Goal: Information Seeking & Learning: Learn about a topic

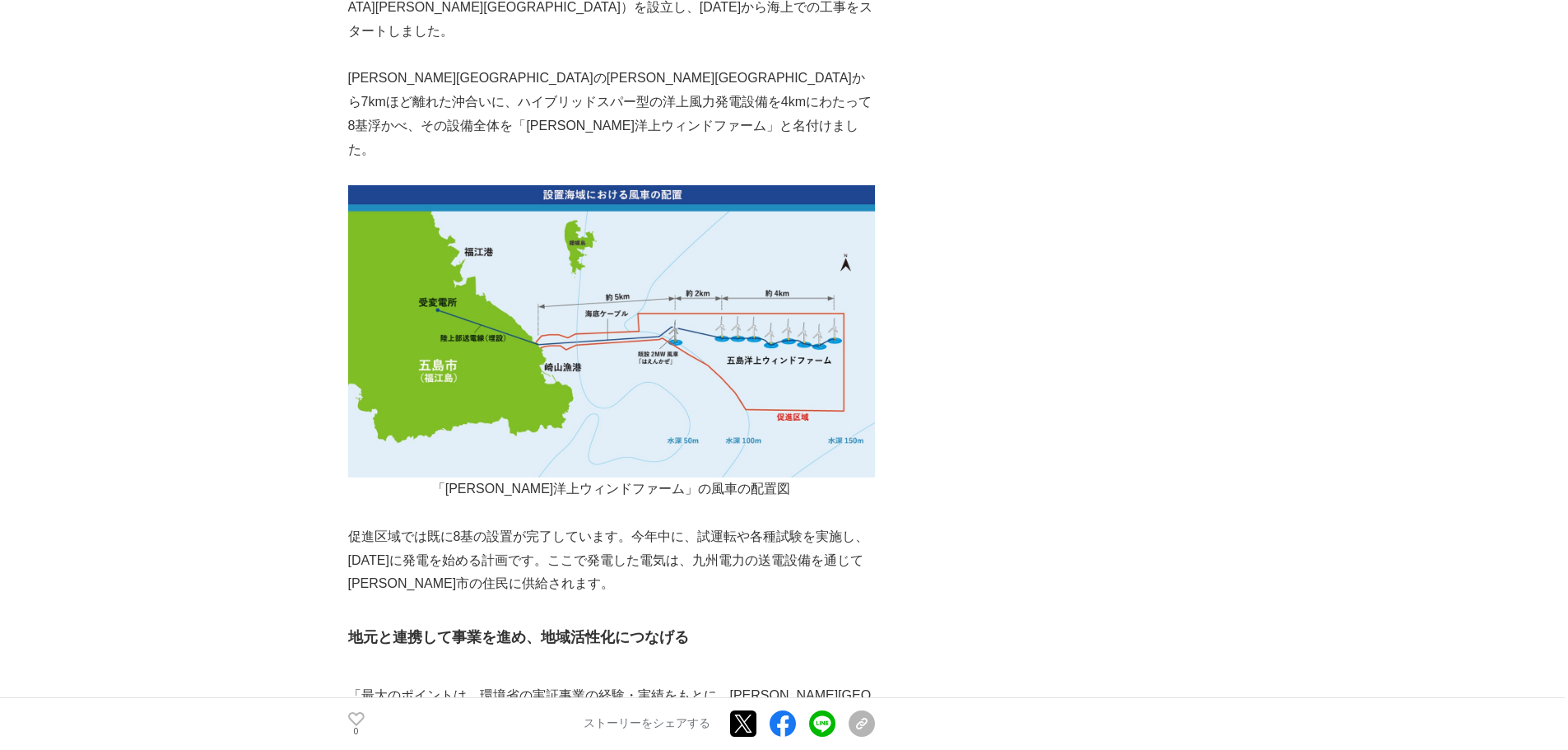
scroll to position [1822, 0]
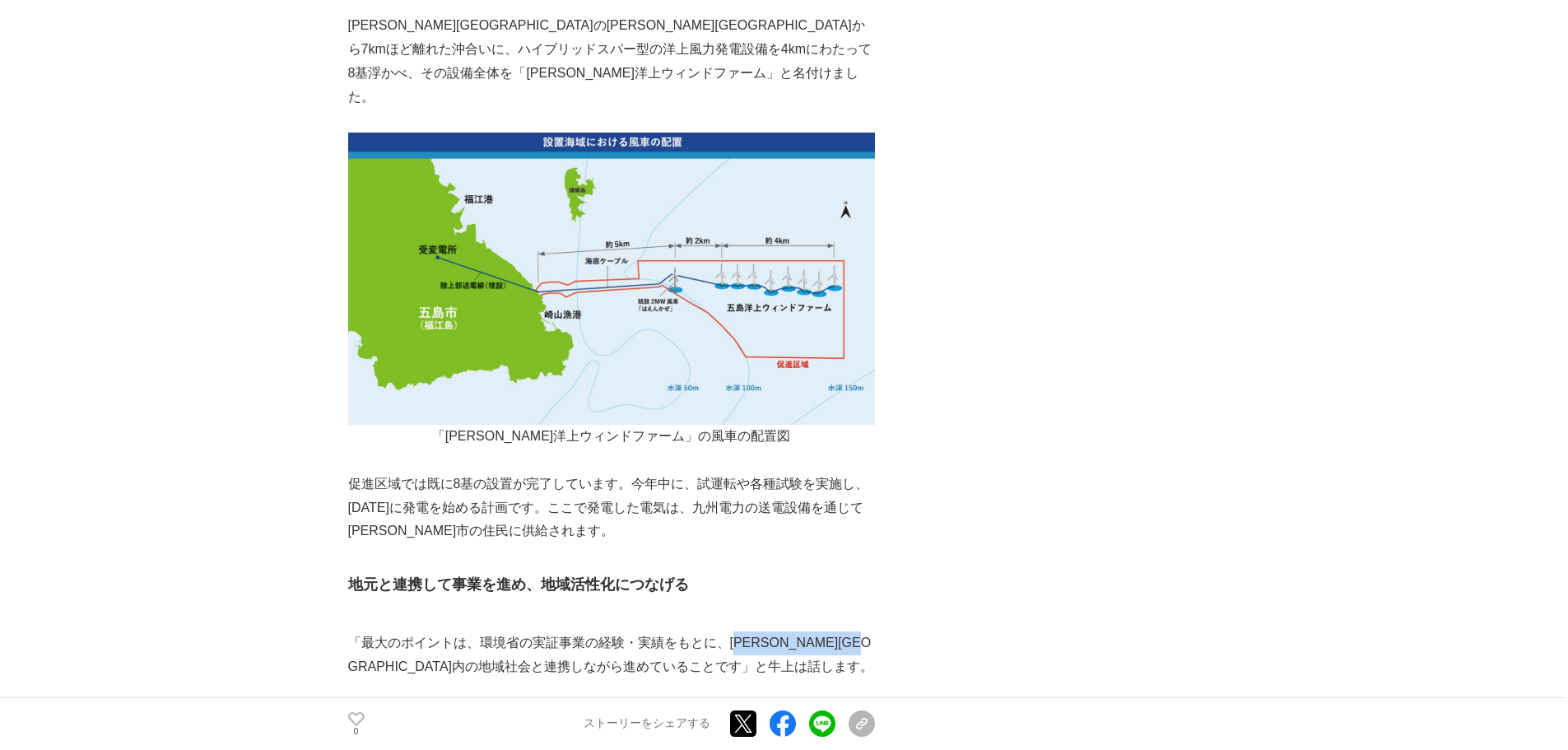
drag, startPoint x: 736, startPoint y: 481, endPoint x: 410, endPoint y: 511, distance: 327.4
click at [410, 631] on p "「最大のポイントは、環境省の実証事業の経験・実績をもとに、[PERSON_NAME][GEOGRAPHIC_DATA]内の地域社会と連携しながら進めていること…" at bounding box center [612, 655] width 527 height 48
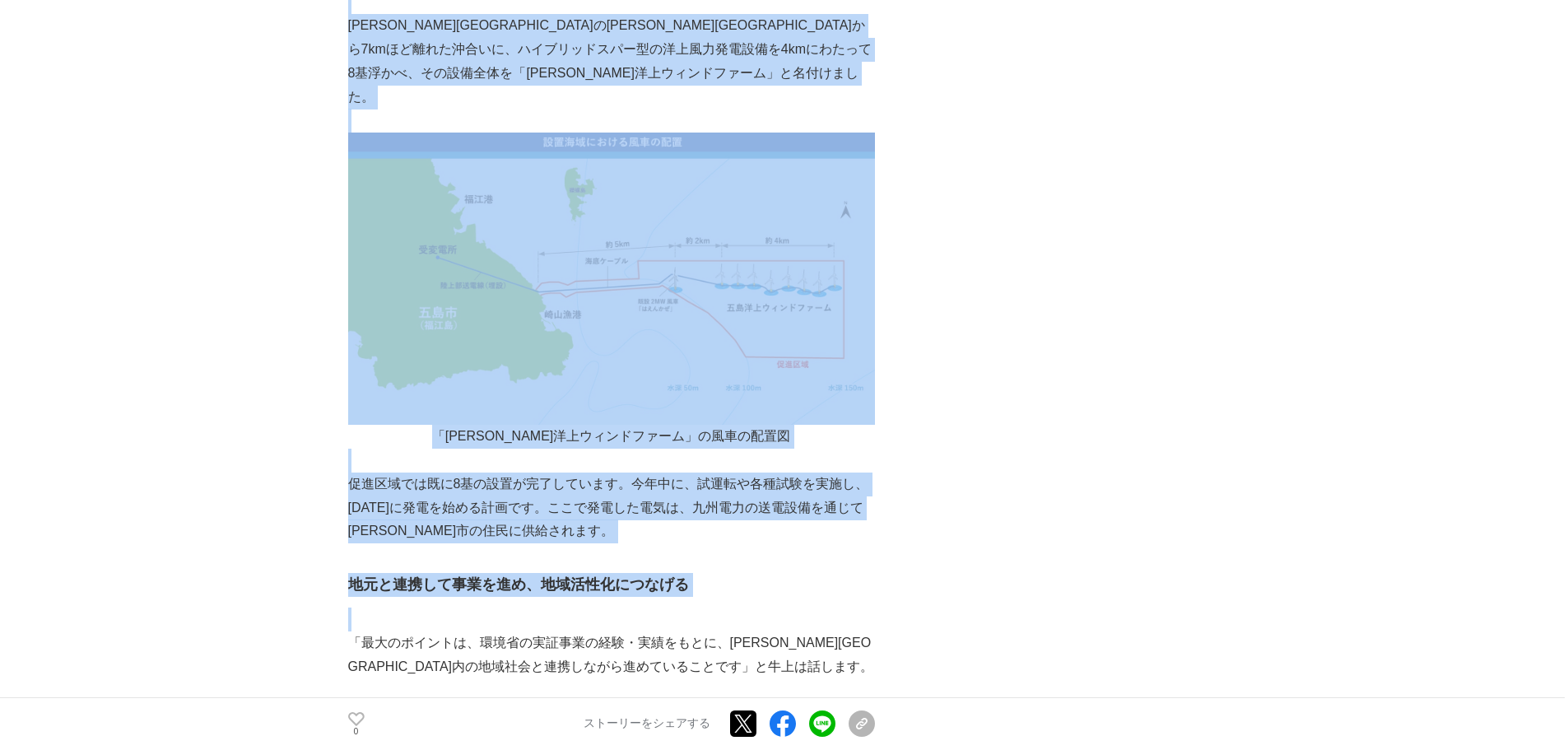
drag, startPoint x: 344, startPoint y: 429, endPoint x: 567, endPoint y: 439, distance: 223.2
drag, startPoint x: 687, startPoint y: 429, endPoint x: 341, endPoint y: 422, distance: 346.1
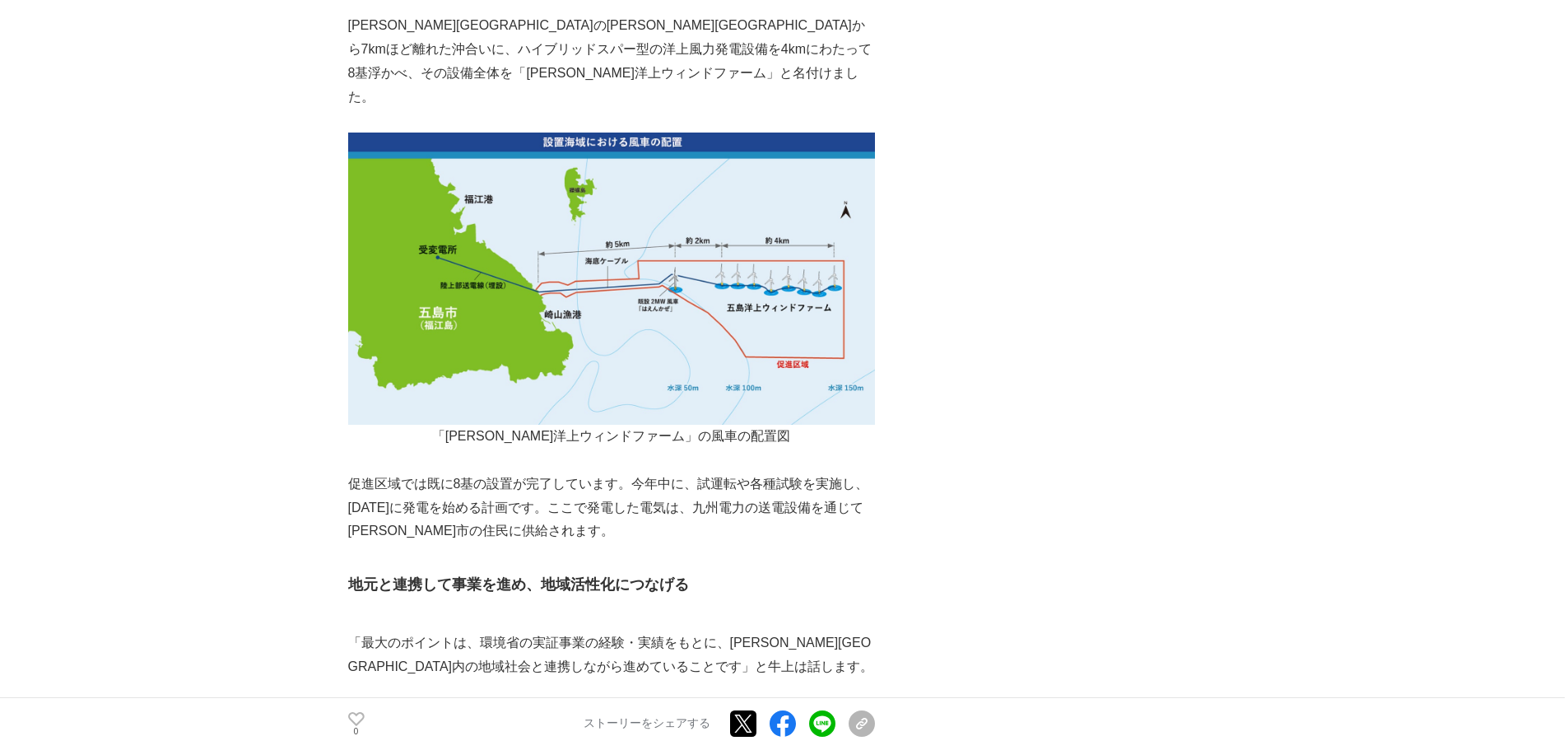
drag, startPoint x: 689, startPoint y: 427, endPoint x: 348, endPoint y: 418, distance: 341.1
click at [348, 573] on h3 "地元と連携して事業を進め、地域活性化につなげる" at bounding box center [612, 584] width 527 height 24
copy strong "地元と連携して事業を進め、地域活性化につなげる"
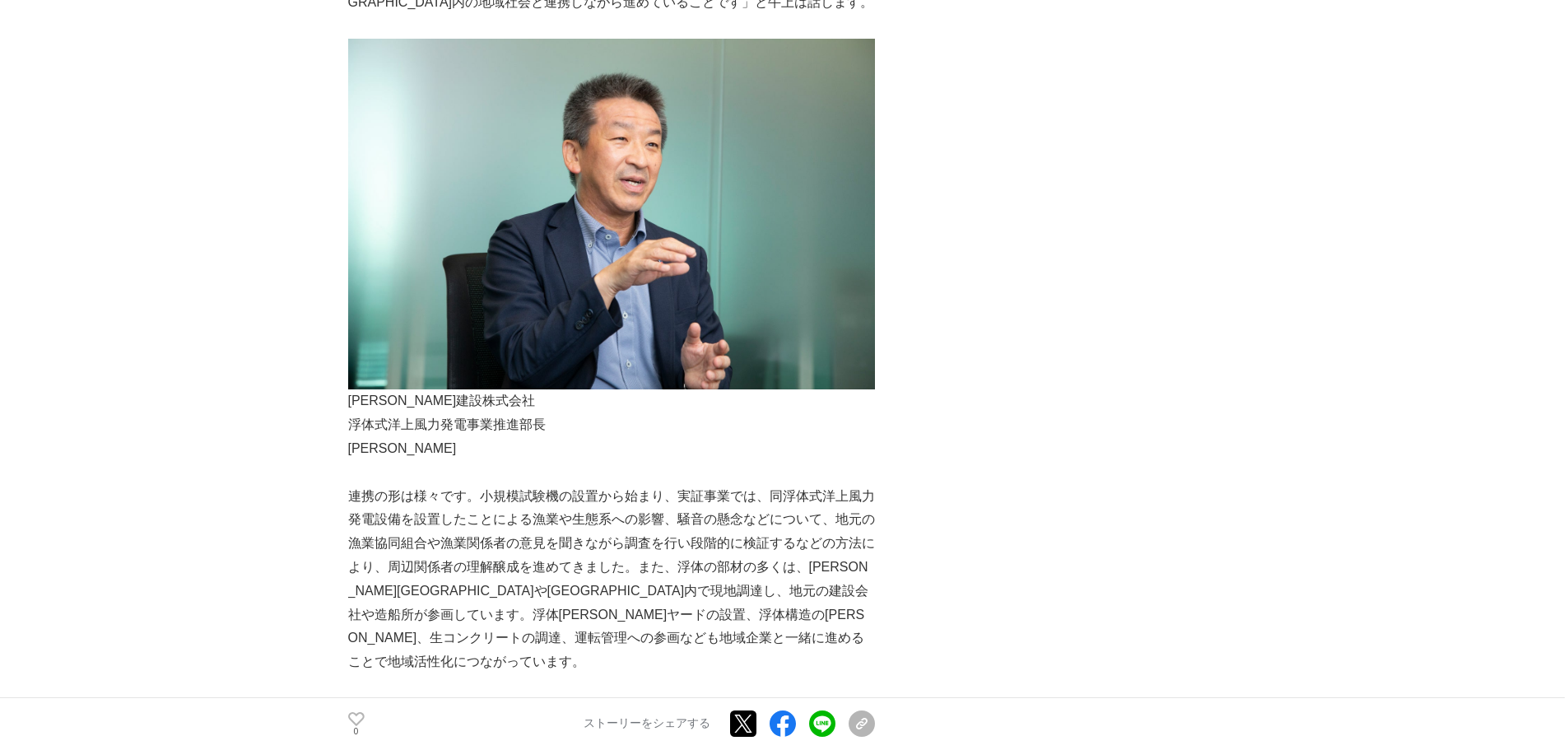
scroll to position [2485, 0]
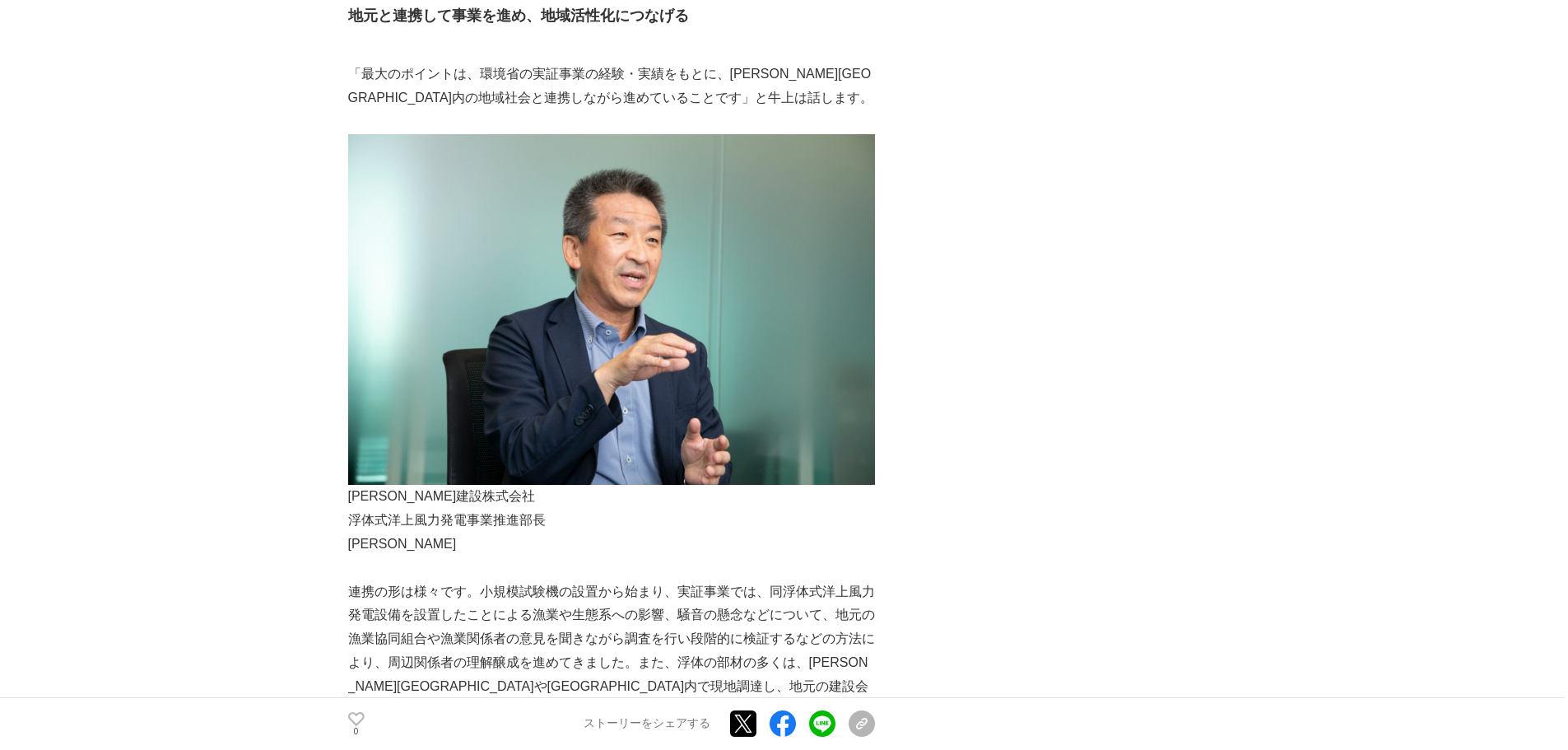
scroll to position [2389, 0]
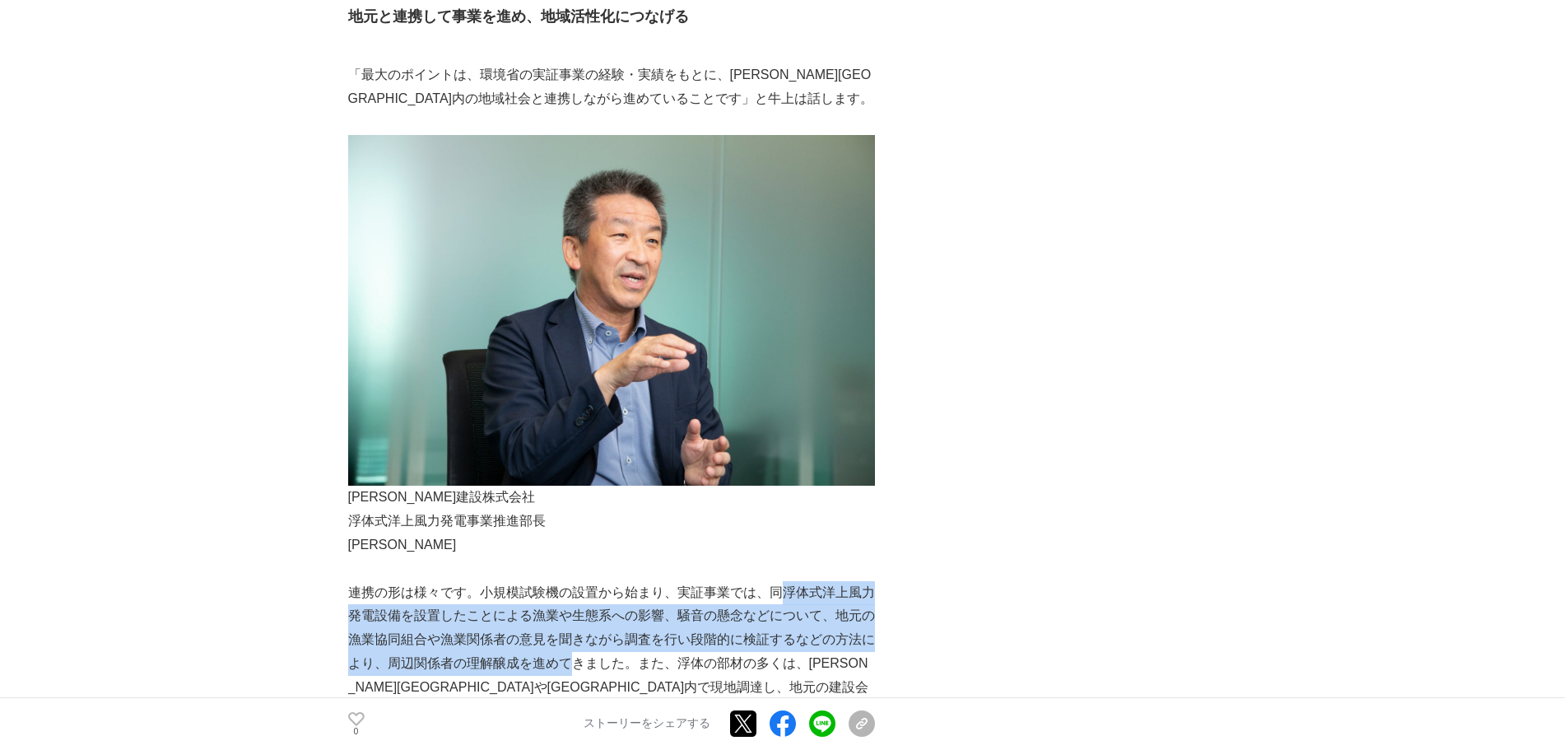
drag, startPoint x: 780, startPoint y: 435, endPoint x: 567, endPoint y: 505, distance: 224.2
click at [567, 581] on p "連携の形は様々です。小規模試験機の設置から始まり、実証事業では、同浮体式洋上風力発電設備を設置したことによる漁業や生態系への影響、騒音の懸念などについて、地元…" at bounding box center [612, 676] width 527 height 189
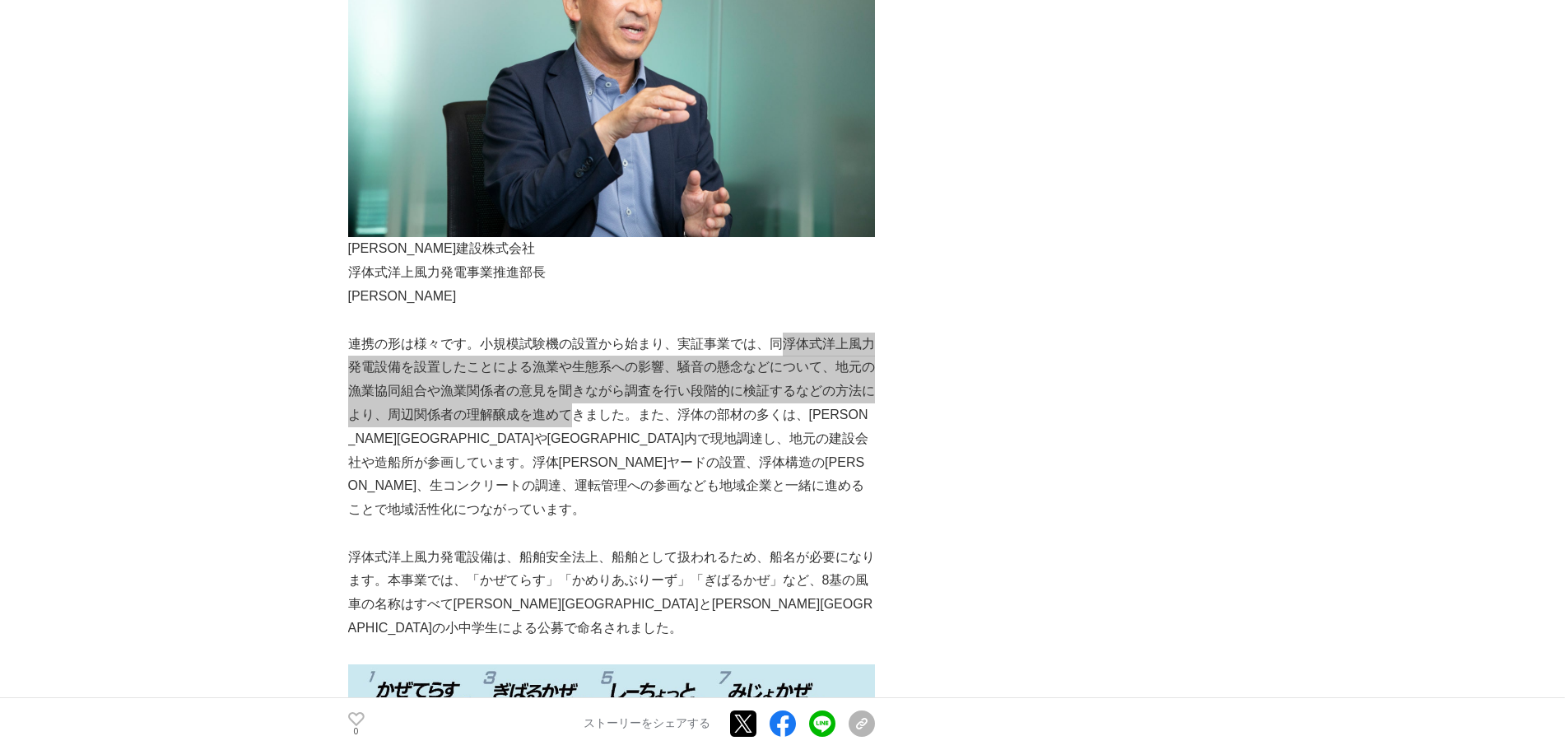
scroll to position [2630, 0]
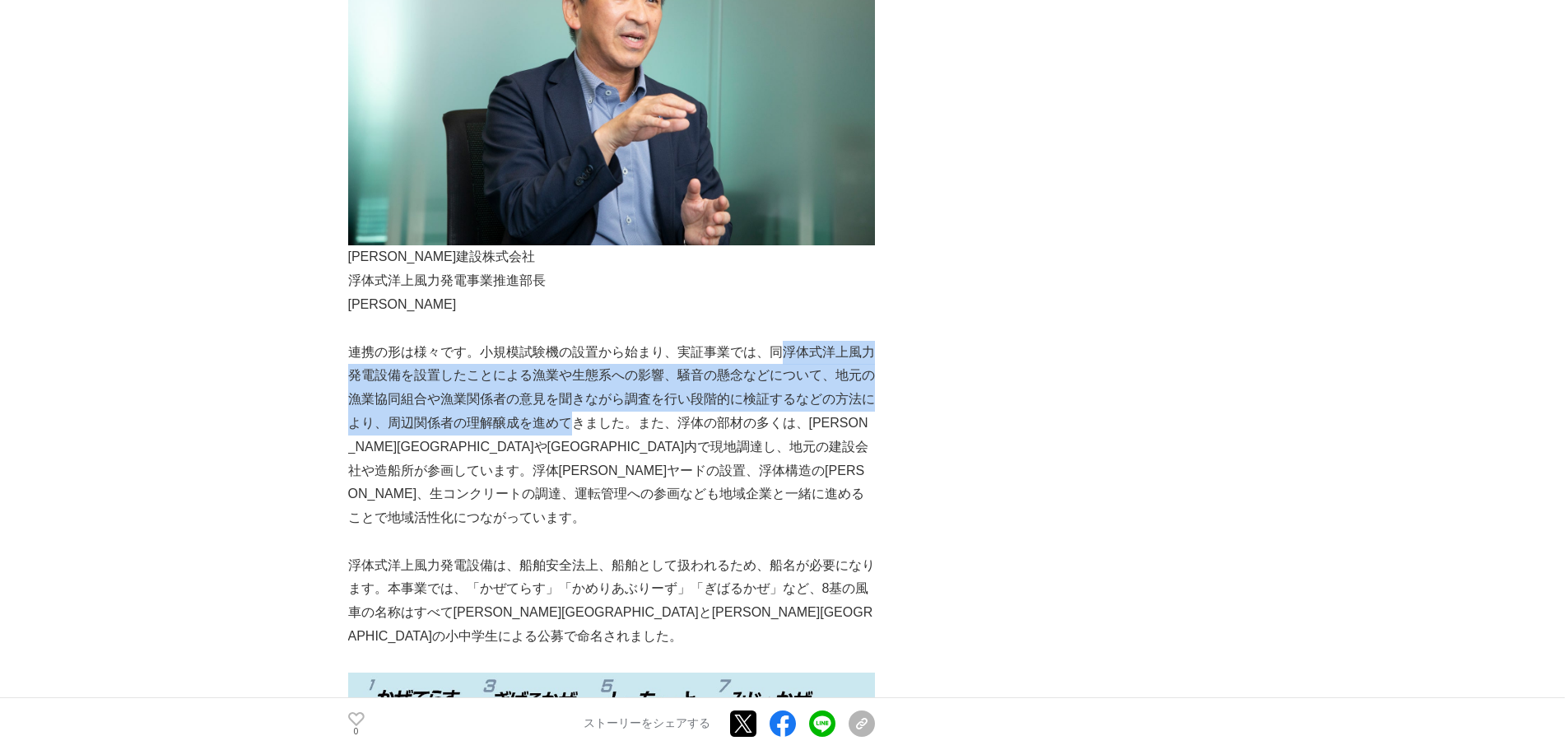
click at [861, 341] on p "連携の形は様々です。小規模試験機の設置から始まり、実証事業では、同浮体式洋上風力発電設備を設置したことによる漁業や生態系への影響、騒音の懸念などについて、地元…" at bounding box center [612, 435] width 527 height 189
drag, startPoint x: 787, startPoint y: 194, endPoint x: 565, endPoint y: 268, distance: 234.0
click at [565, 341] on p "連携の形は様々です。小規模試験機の設置から始まり、実証事業では、同浮体式洋上風力発電設備を設置したことによる漁業や生態系への影響、騒音の懸念などについて、地元…" at bounding box center [612, 435] width 527 height 189
copy p "体式洋上風力発電設備を設置したことによる漁業や生態系への影響、騒音の懸念などについて、地元の漁業協同組合や漁業関係者の意見を聞きながら調査を行い段階的に検証す…"
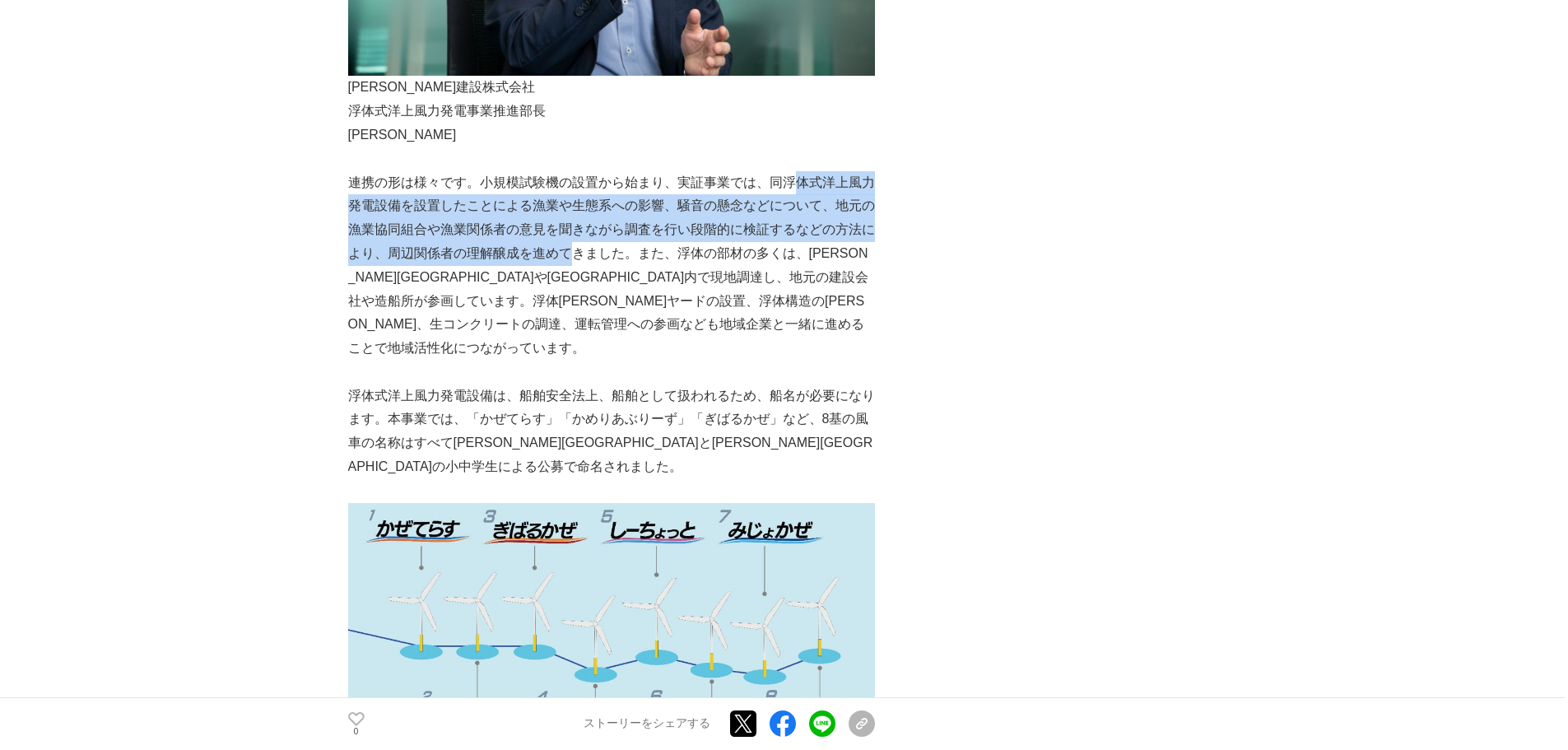
scroll to position [2800, 0]
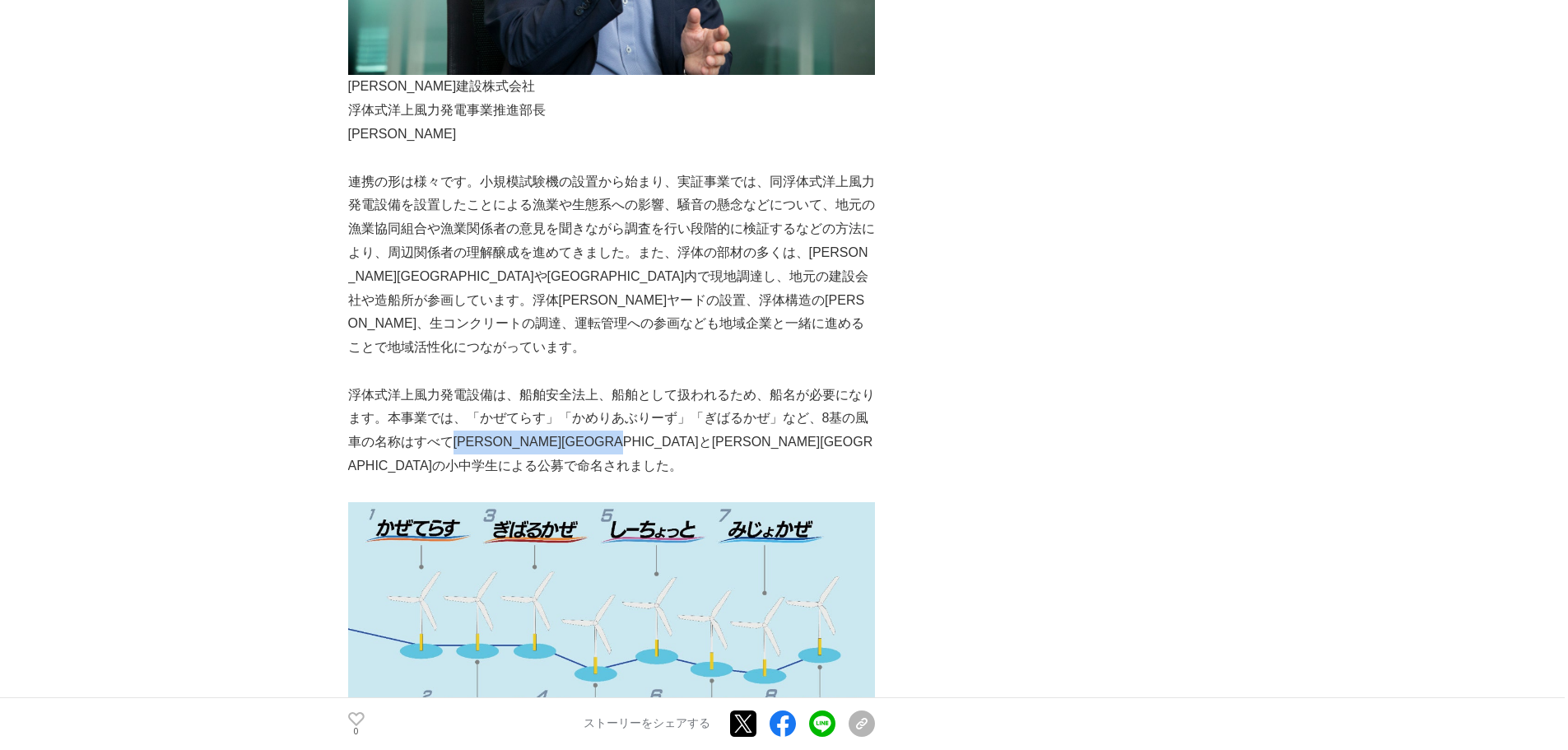
drag, startPoint x: 431, startPoint y: 260, endPoint x: 684, endPoint y: 266, distance: 253.1
click at [684, 384] on p "浮体式洋上風力発電設備は、船舶安全法上、船舶として扱われるため、船名が必要になります。本事業では、「かぜてらす」「かめりあぶりーず」「ぎばるかぜ」など、8基の…" at bounding box center [612, 430] width 527 height 94
copy p "[PERSON_NAME][GEOGRAPHIC_DATA]と[PERSON_NAME][GEOGRAPHIC_DATA]の小中学生による公募で"
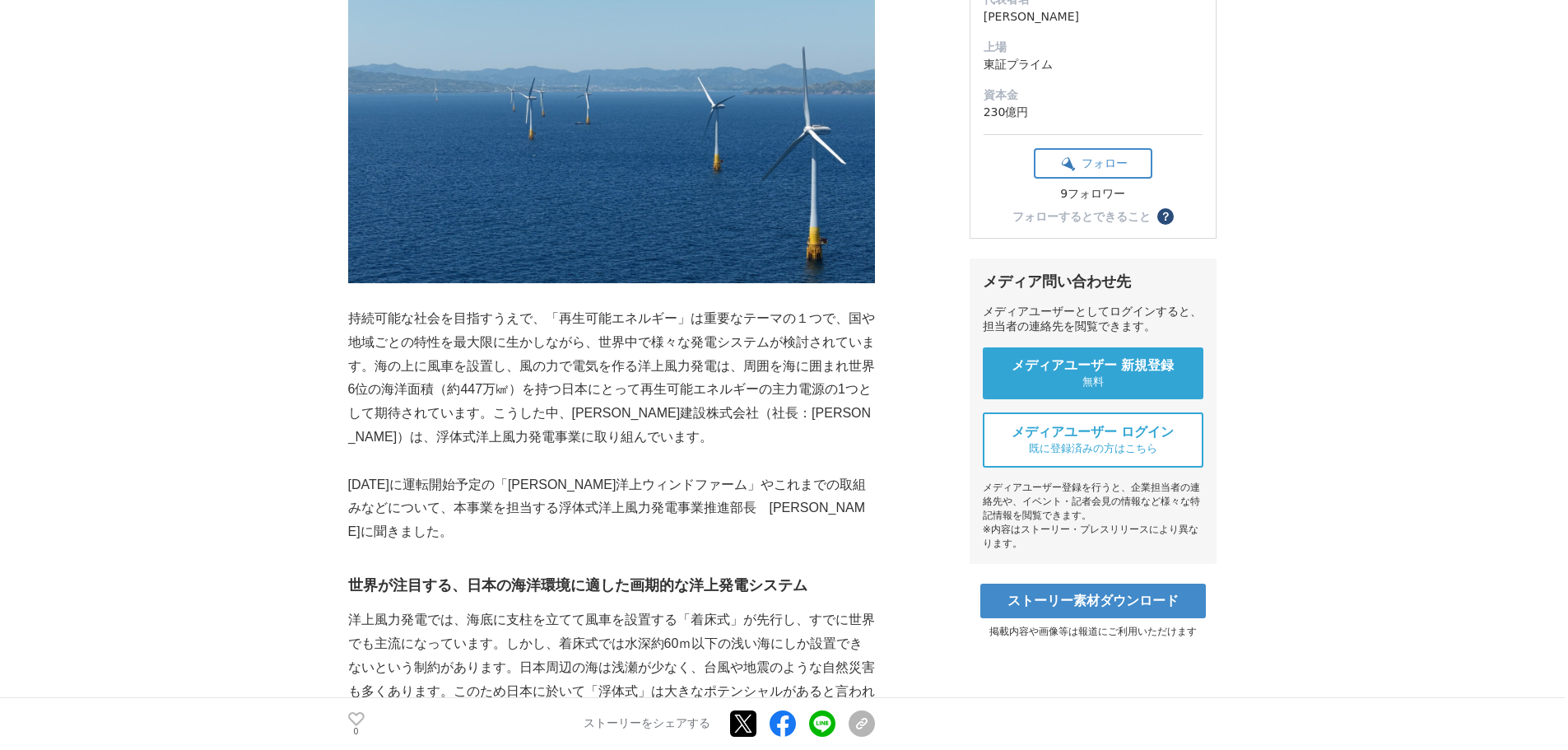
scroll to position [0, 0]
